Goal: Browse casually

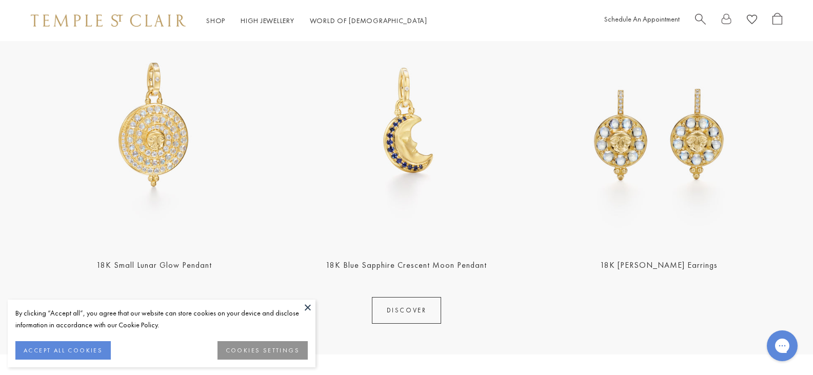
click at [395, 308] on link "DISCOVER" at bounding box center [407, 310] width 70 height 27
click at [407, 308] on link "DISCOVER" at bounding box center [407, 310] width 70 height 27
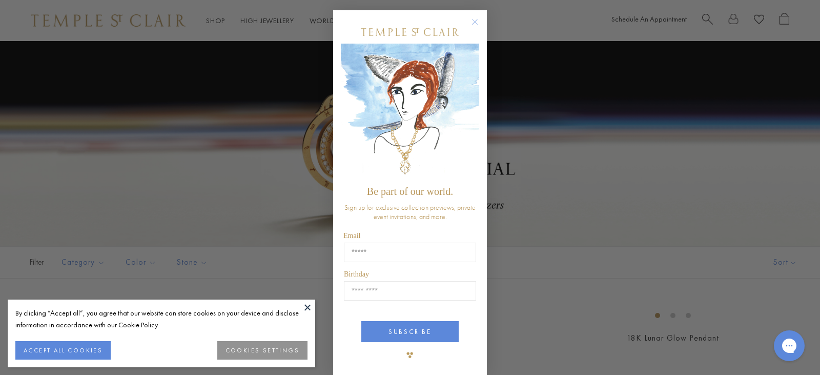
click at [475, 19] on circle "Close dialog" at bounding box center [475, 22] width 12 height 12
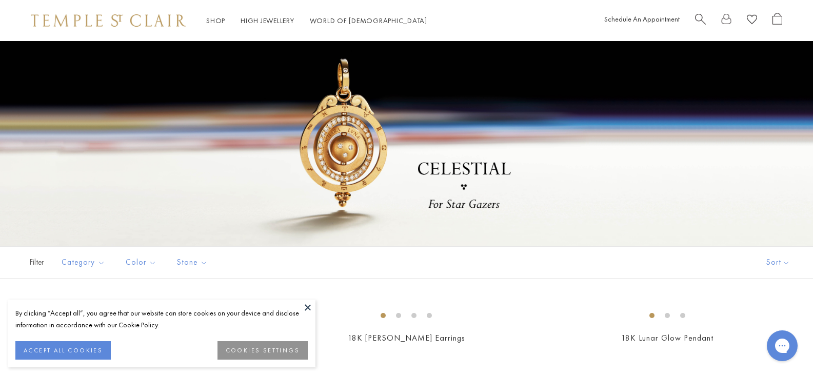
click at [306, 303] on button at bounding box center [307, 306] width 15 height 15
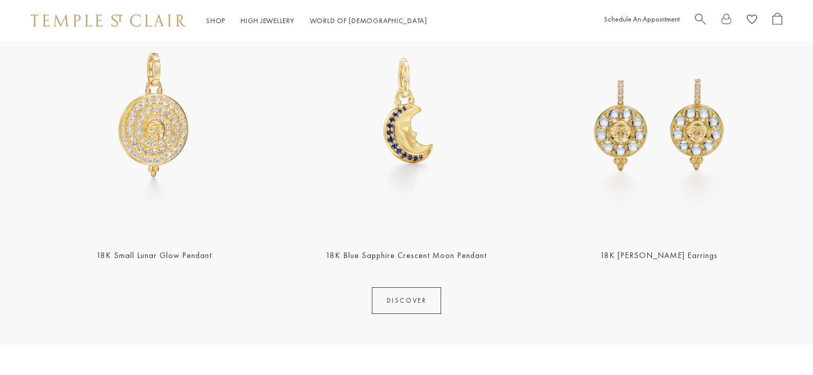
scroll to position [564, 0]
